Goal: Information Seeking & Learning: Check status

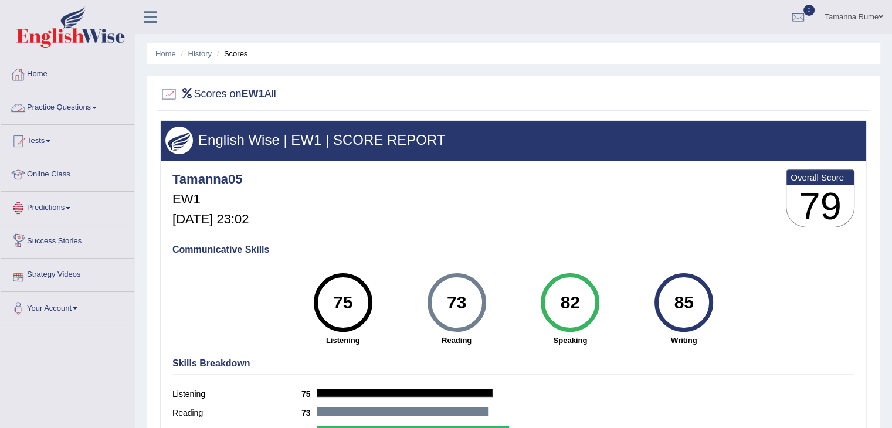
click at [42, 69] on link "Home" at bounding box center [68, 72] width 134 height 29
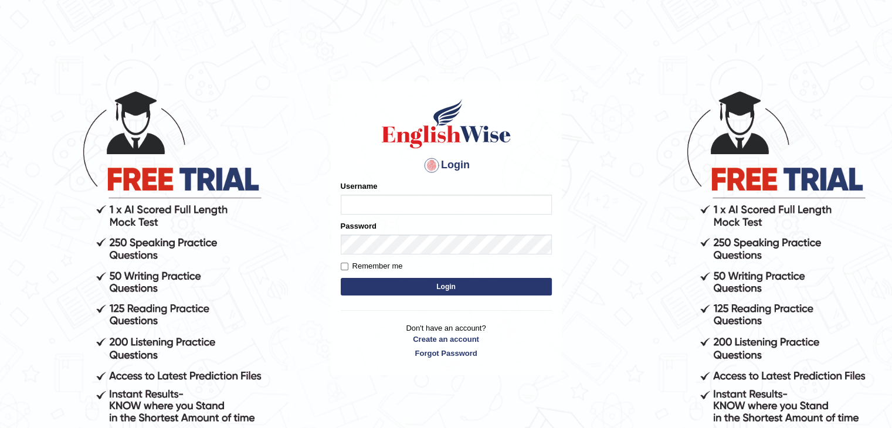
type input "tamanna05"
click at [344, 285] on button "Login" at bounding box center [446, 287] width 211 height 18
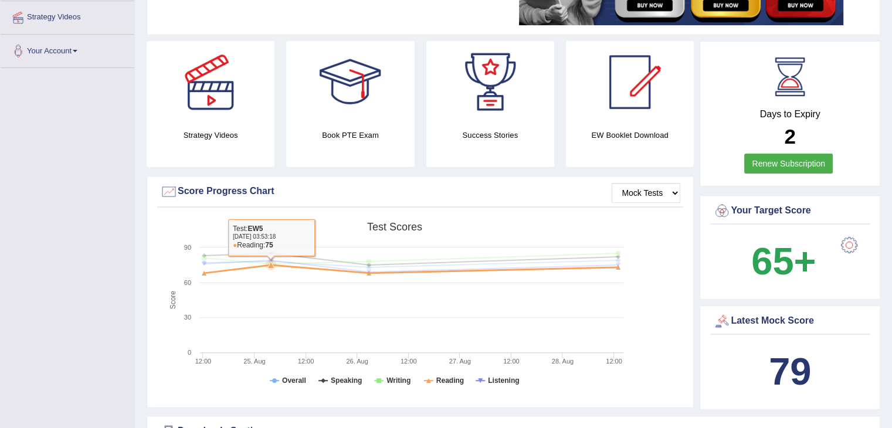
scroll to position [387, 0]
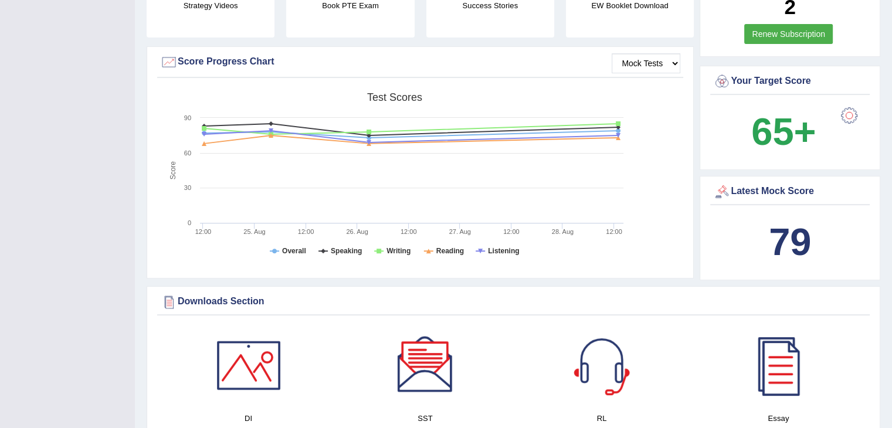
click at [814, 296] on div "Downloads Section" at bounding box center [513, 302] width 707 height 18
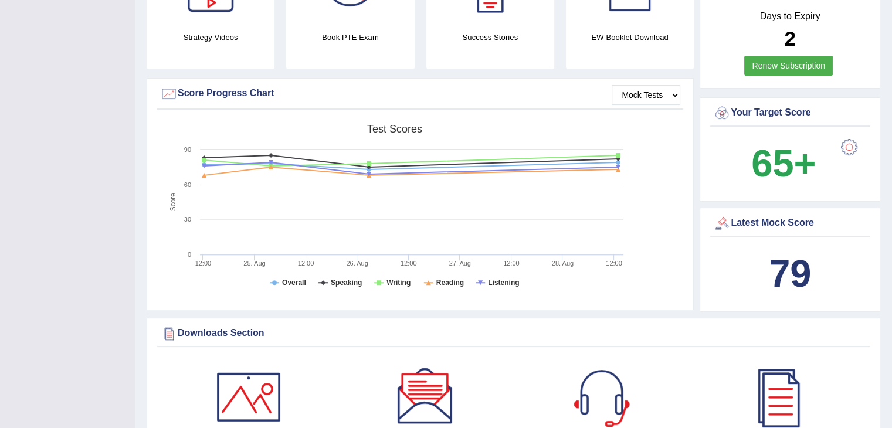
scroll to position [329, 0]
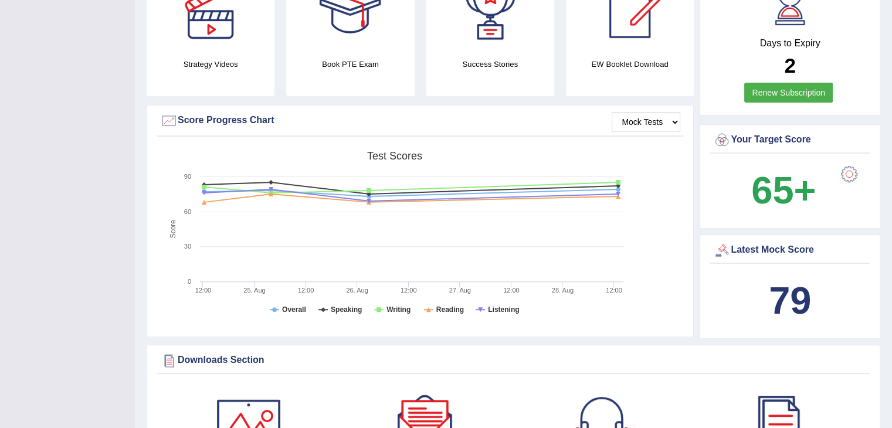
drag, startPoint x: 814, startPoint y: 296, endPoint x: 793, endPoint y: 316, distance: 29.1
click at [775, 324] on div "79" at bounding box center [790, 301] width 154 height 56
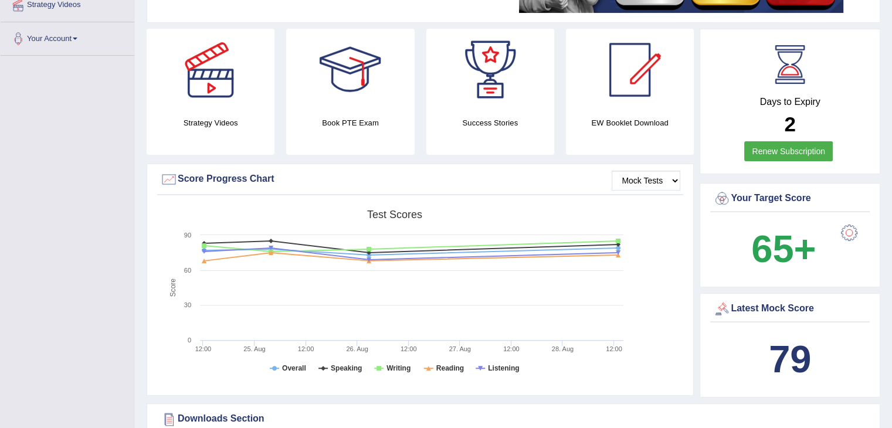
drag, startPoint x: 767, startPoint y: 303, endPoint x: 901, endPoint y: 455, distance: 202.1
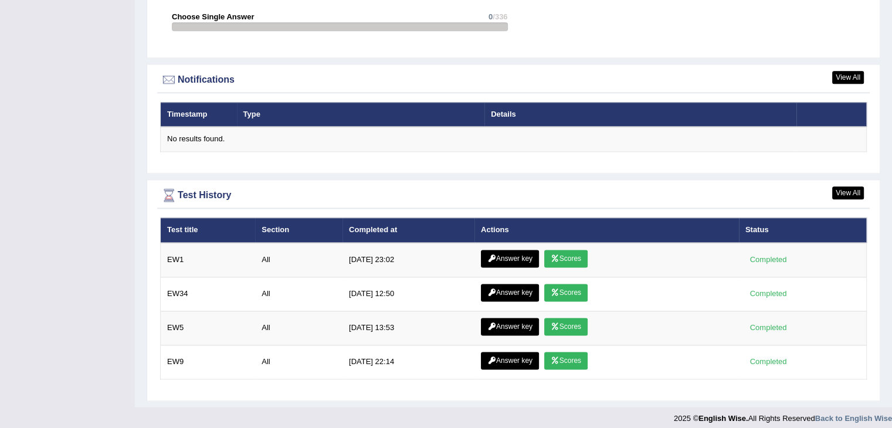
scroll to position [1450, 0]
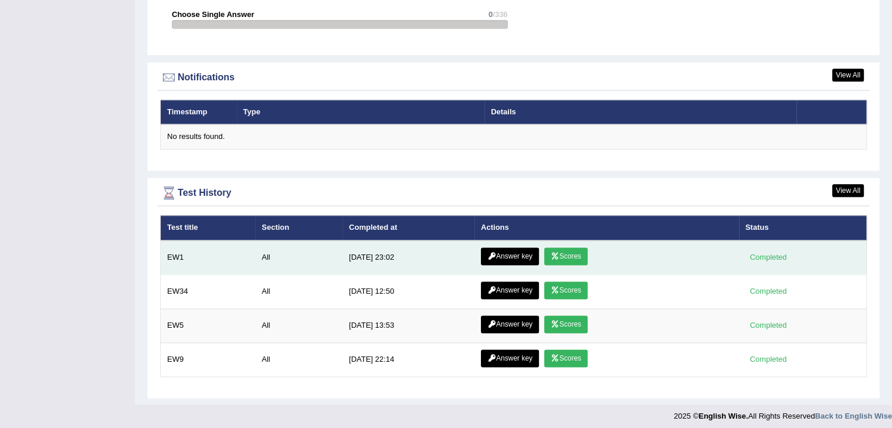
click at [561, 252] on link "Scores" at bounding box center [566, 257] width 43 height 18
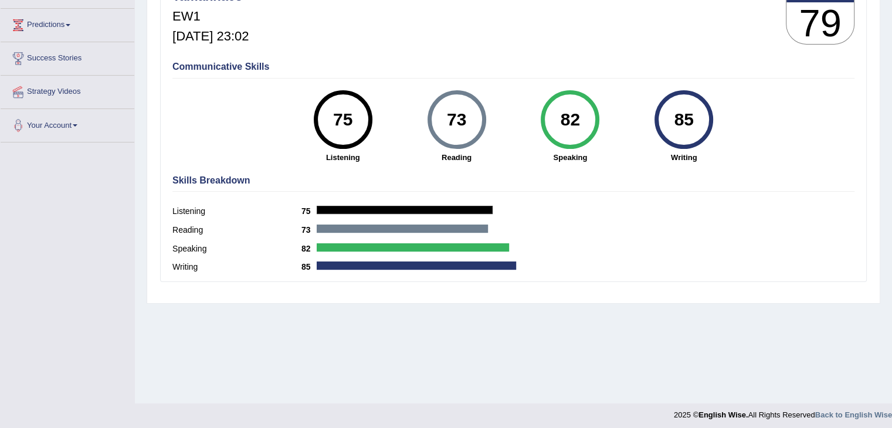
scroll to position [188, 0]
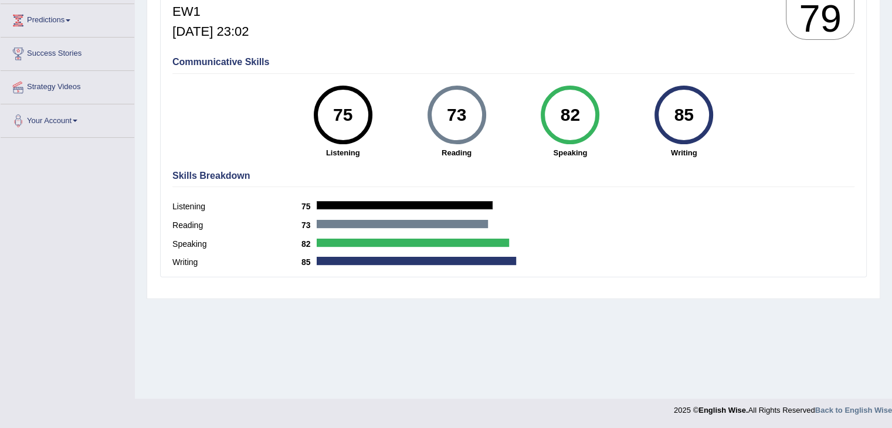
click at [178, 224] on label "Reading" at bounding box center [237, 225] width 129 height 12
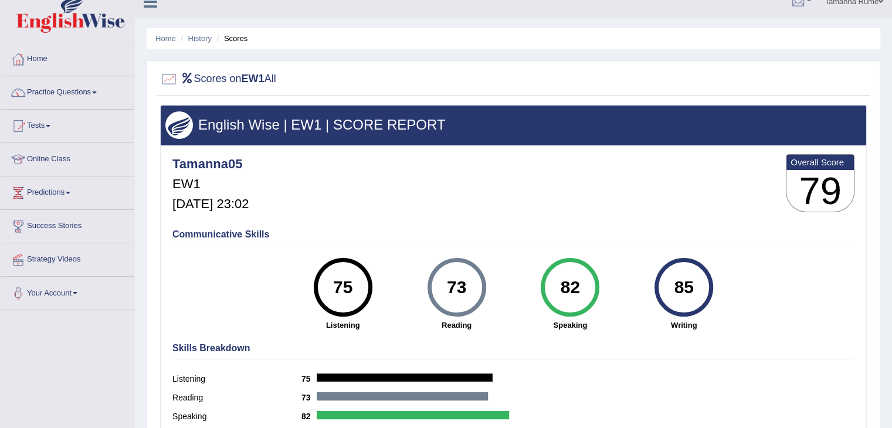
scroll to position [0, 0]
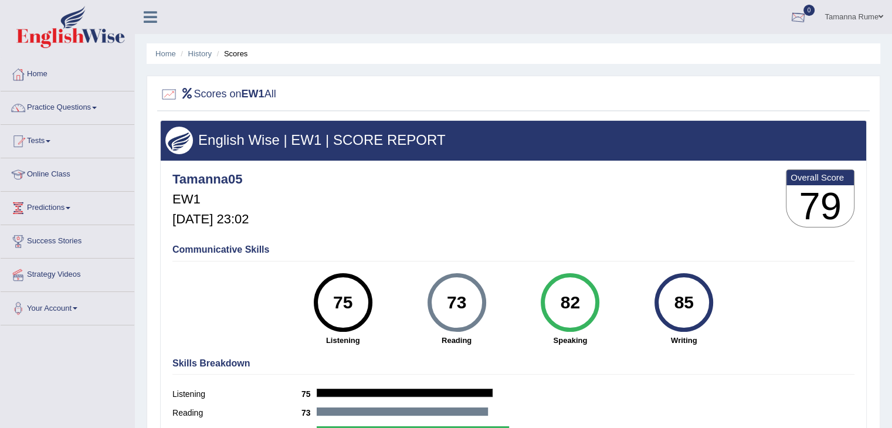
click at [805, 15] on div at bounding box center [799, 18] width 18 height 18
click at [748, 46] on strong "See All Alerts" at bounding box center [725, 49] width 52 height 9
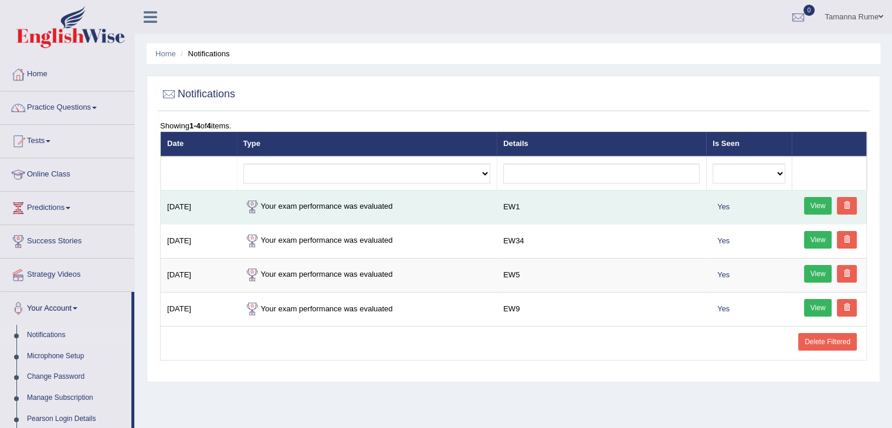
click at [819, 202] on link "View" at bounding box center [818, 206] width 28 height 18
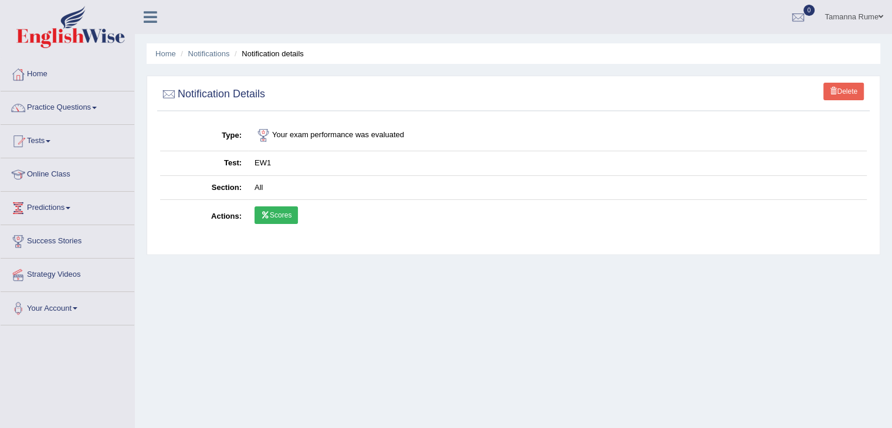
click at [282, 217] on link "Scores" at bounding box center [276, 216] width 43 height 18
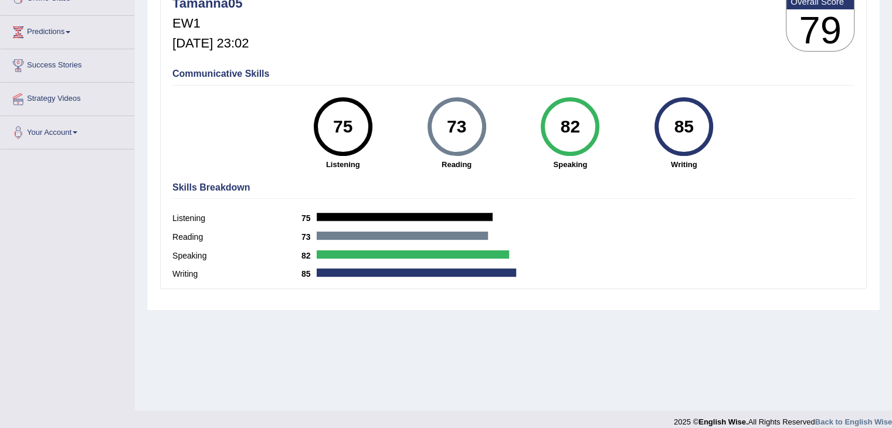
scroll to position [188, 0]
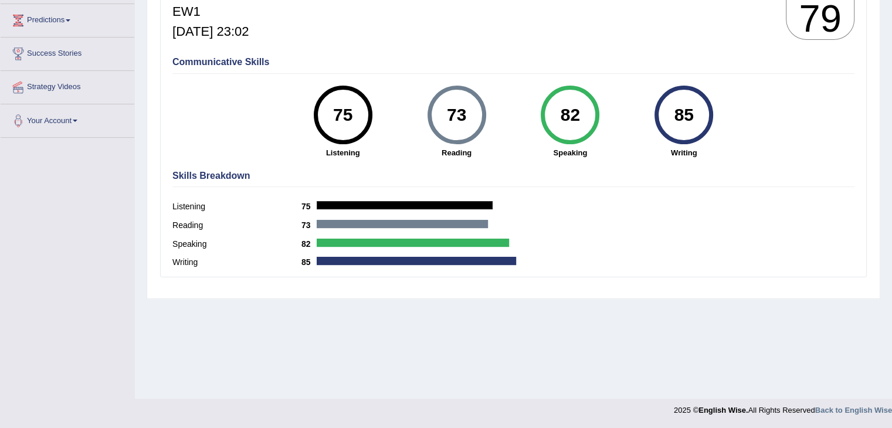
click at [182, 224] on label "Reading" at bounding box center [237, 225] width 129 height 12
click at [184, 223] on label "Reading" at bounding box center [237, 225] width 129 height 12
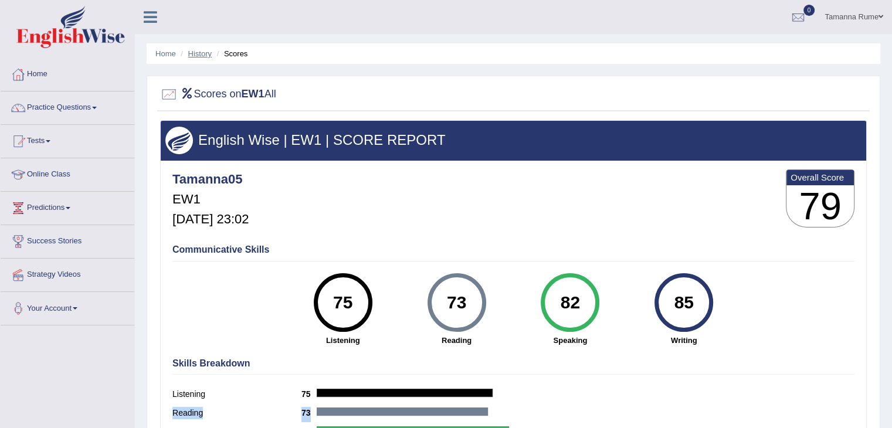
click at [202, 50] on link "History" at bounding box center [199, 53] width 23 height 9
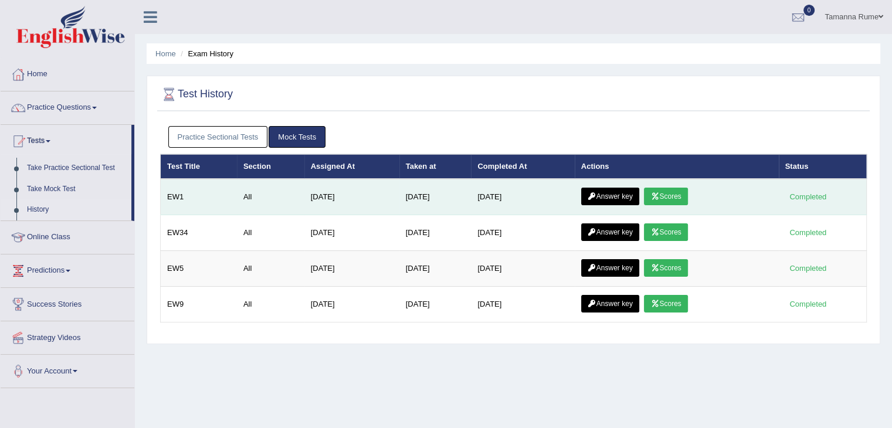
click at [604, 192] on link "Answer key" at bounding box center [610, 197] width 58 height 18
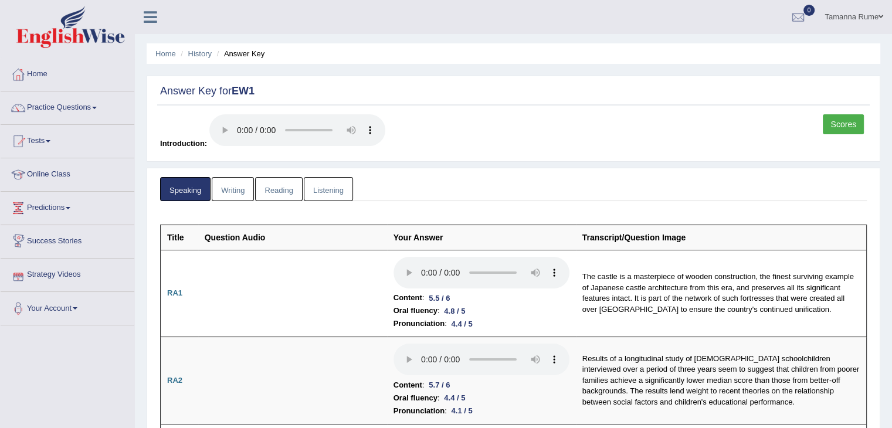
click at [282, 188] on link "Reading" at bounding box center [278, 189] width 47 height 24
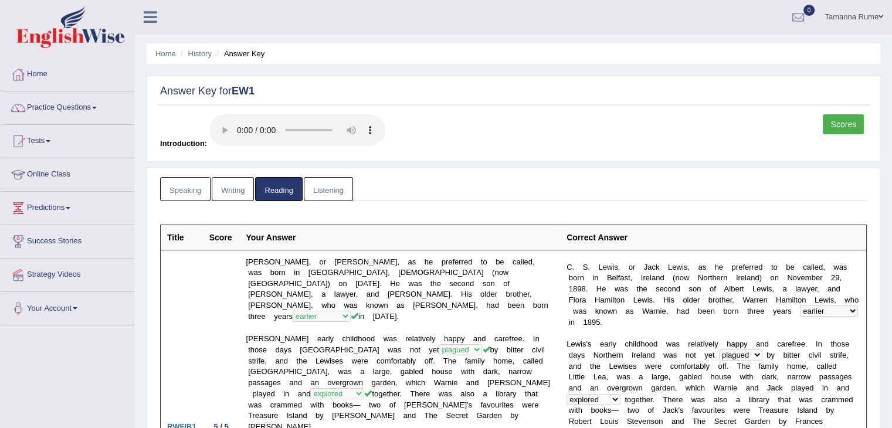
click at [320, 187] on link "Listening" at bounding box center [328, 189] width 49 height 24
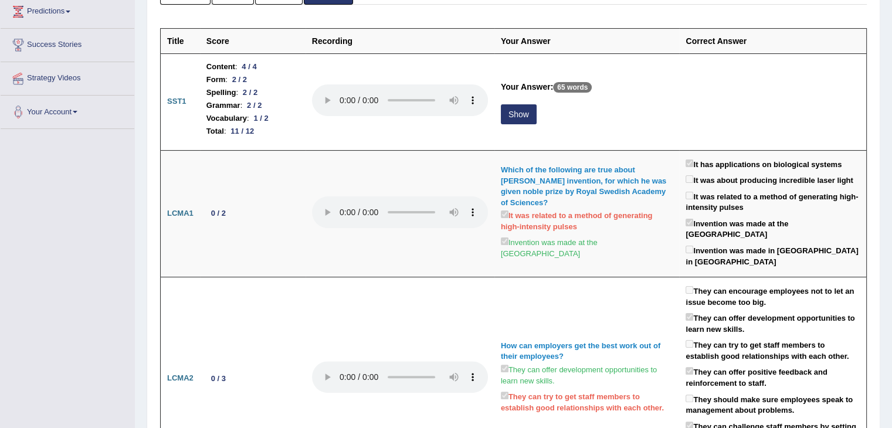
scroll to position [235, 0]
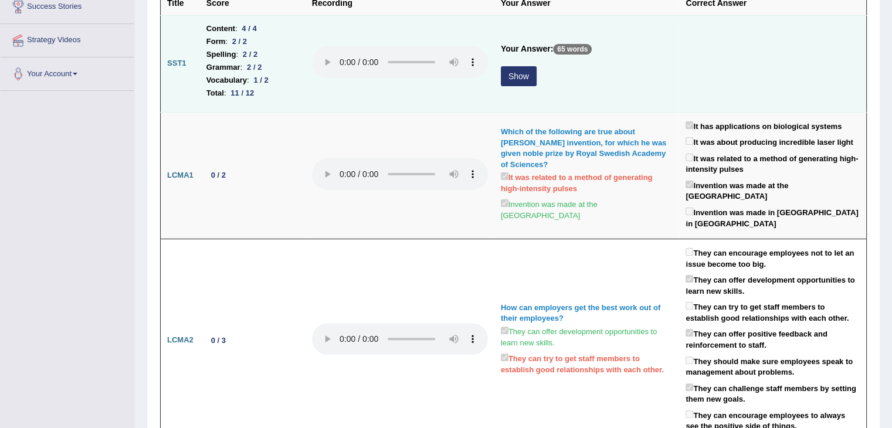
click at [507, 74] on button "Show" at bounding box center [519, 76] width 36 height 20
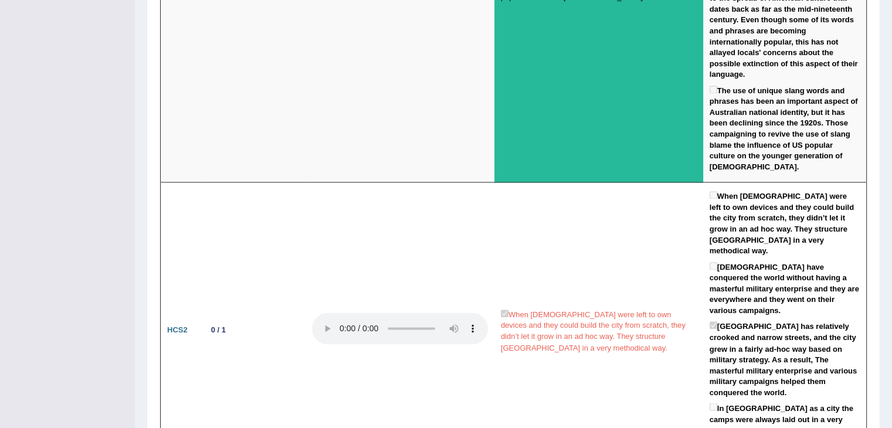
scroll to position [1872, 0]
